Goal: Task Accomplishment & Management: Use online tool/utility

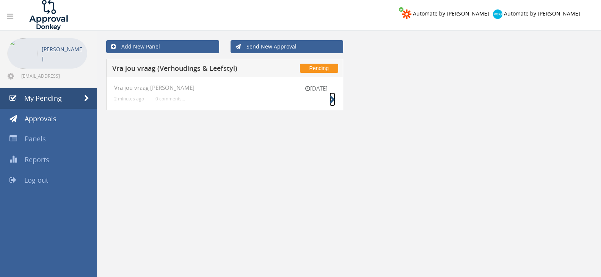
click at [329, 97] on icon at bounding box center [332, 100] width 6 height 8
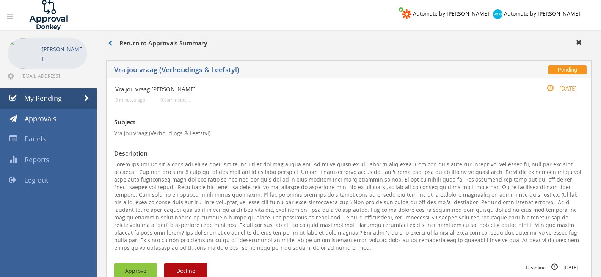
drag, startPoint x: 136, startPoint y: 272, endPoint x: 129, endPoint y: 276, distance: 7.9
click at [135, 272] on button "Approve" at bounding box center [135, 271] width 43 height 16
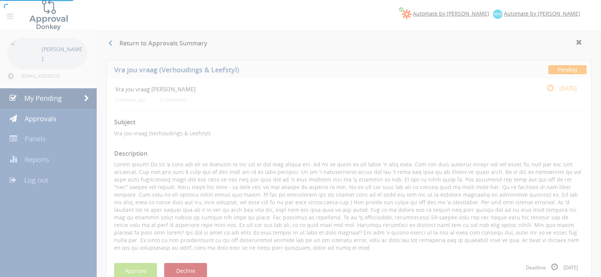
scroll to position [2, 0]
